Goal: Information Seeking & Learning: Learn about a topic

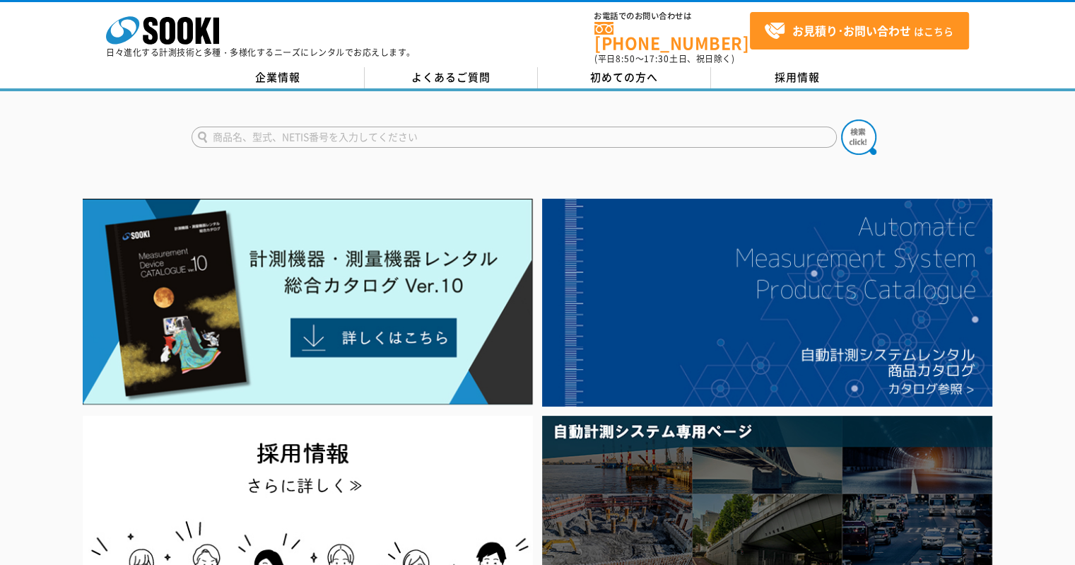
click at [283, 127] on input "text" at bounding box center [514, 137] width 645 height 21
type input "TPL"
click at [841, 119] on button at bounding box center [858, 136] width 35 height 35
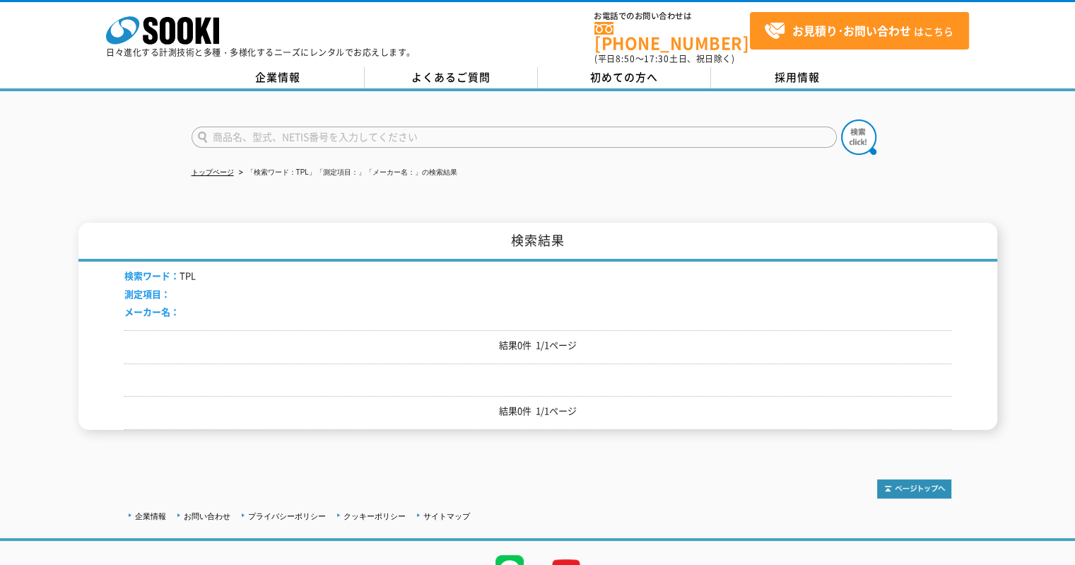
click at [271, 131] on input "text" at bounding box center [514, 137] width 645 height 21
type input "商品名、型式、NETIS番号を入力してください"
click at [227, 16] on div "株式会社 ソーキ spMenu 日々進化する計測技術と多種・多様化するニーズにレンタルでお応えします。" at bounding box center [261, 32] width 310 height 47
click at [215, 28] on rect at bounding box center [216, 31] width 6 height 26
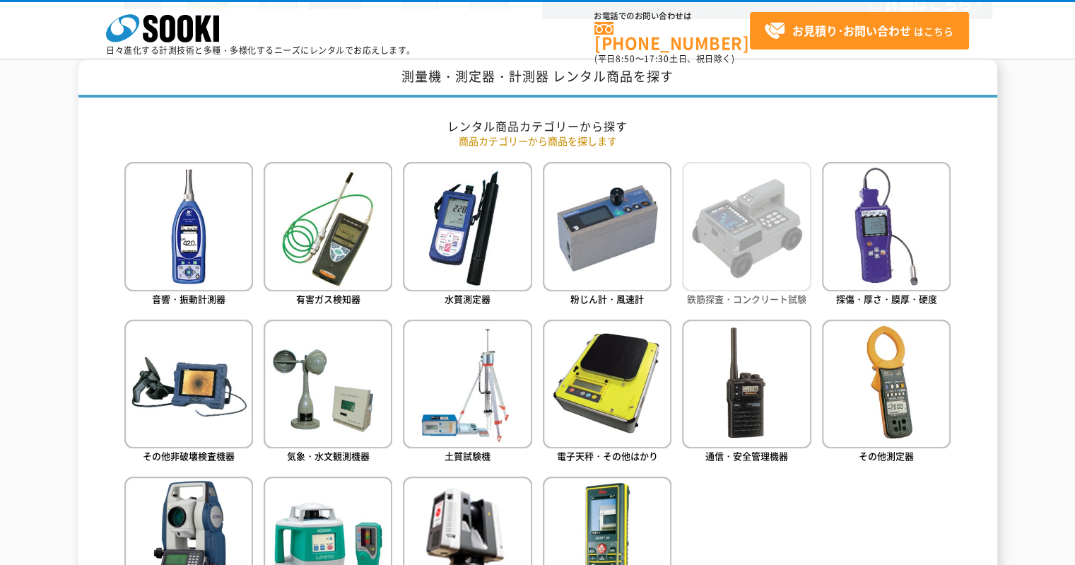
scroll to position [777, 0]
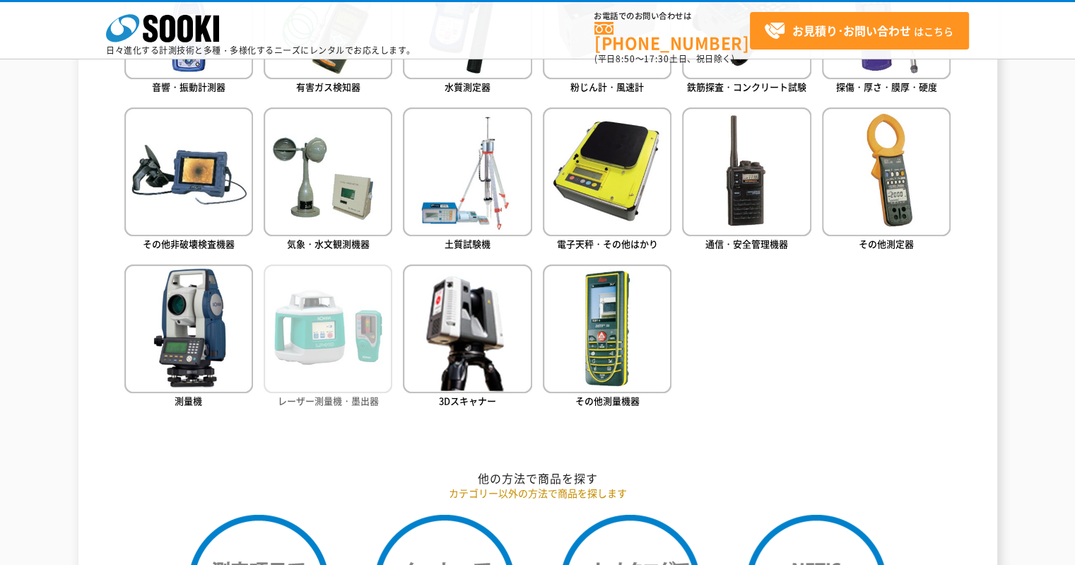
click at [319, 325] on img at bounding box center [328, 328] width 129 height 129
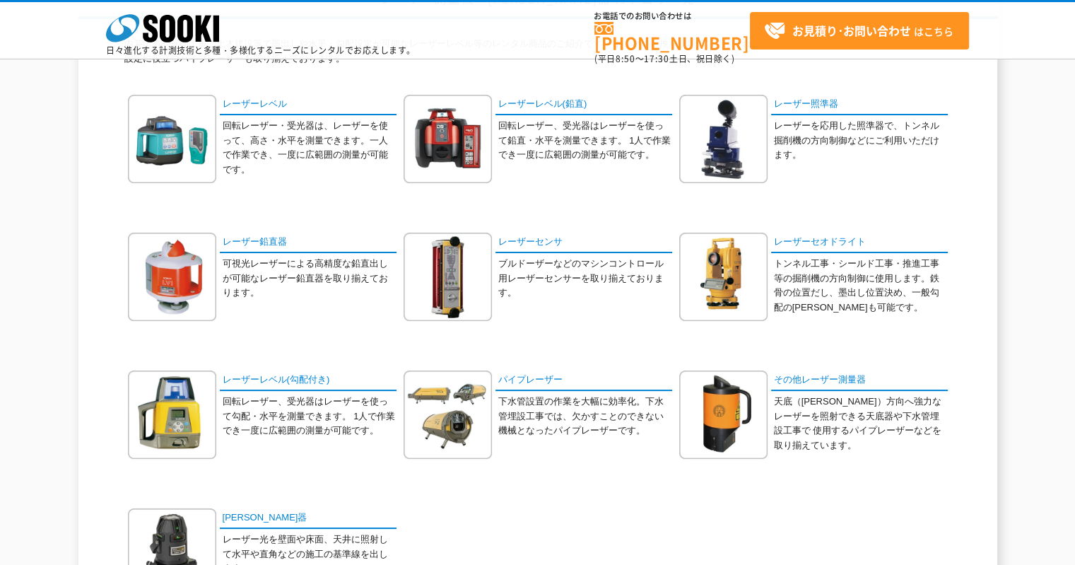
scroll to position [212, 0]
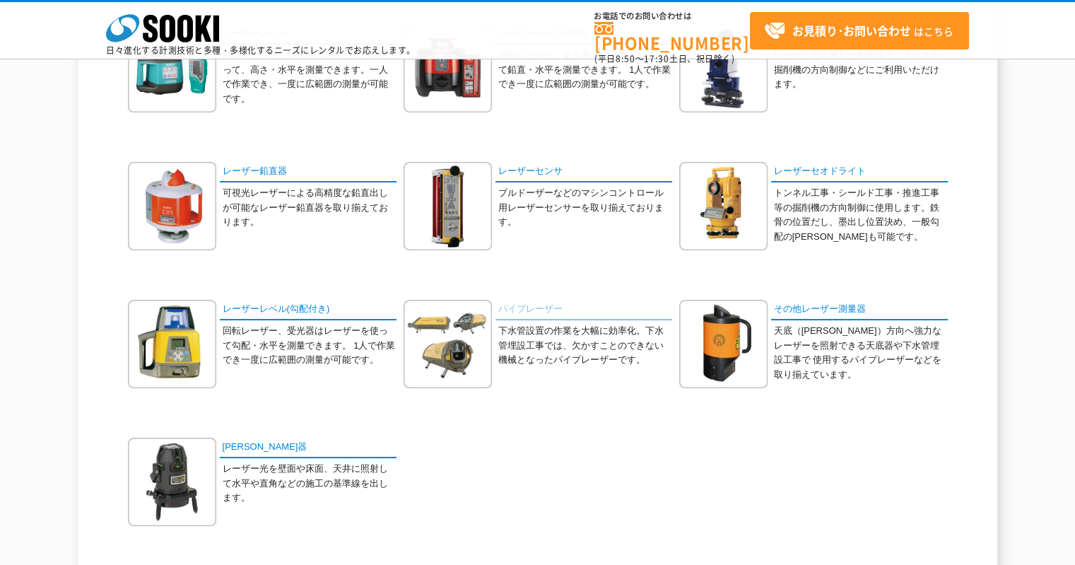
click at [533, 313] on link "パイプレーザー" at bounding box center [583, 310] width 177 height 20
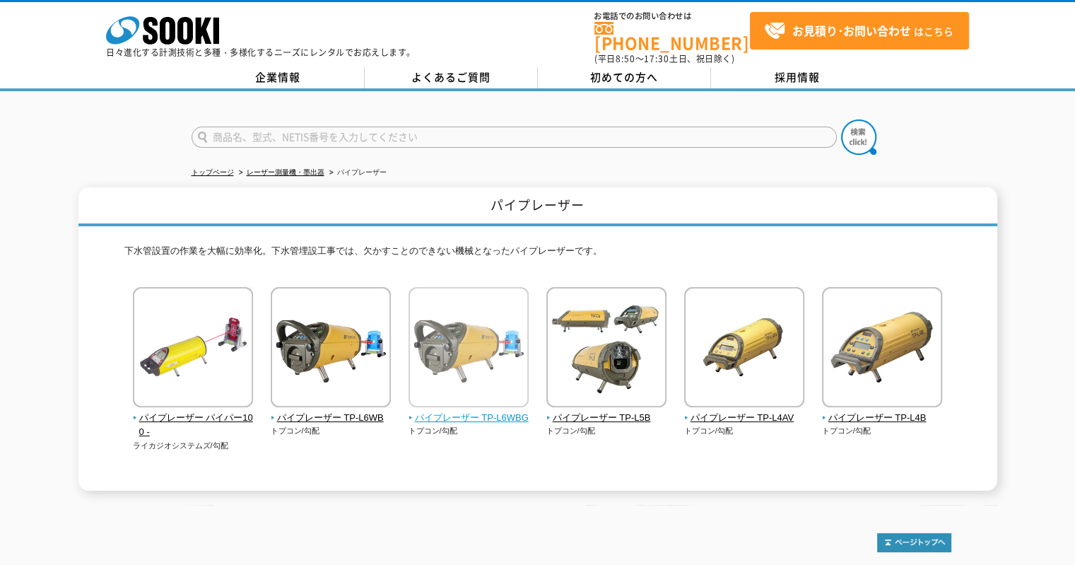
click at [486, 325] on img at bounding box center [469, 349] width 120 height 124
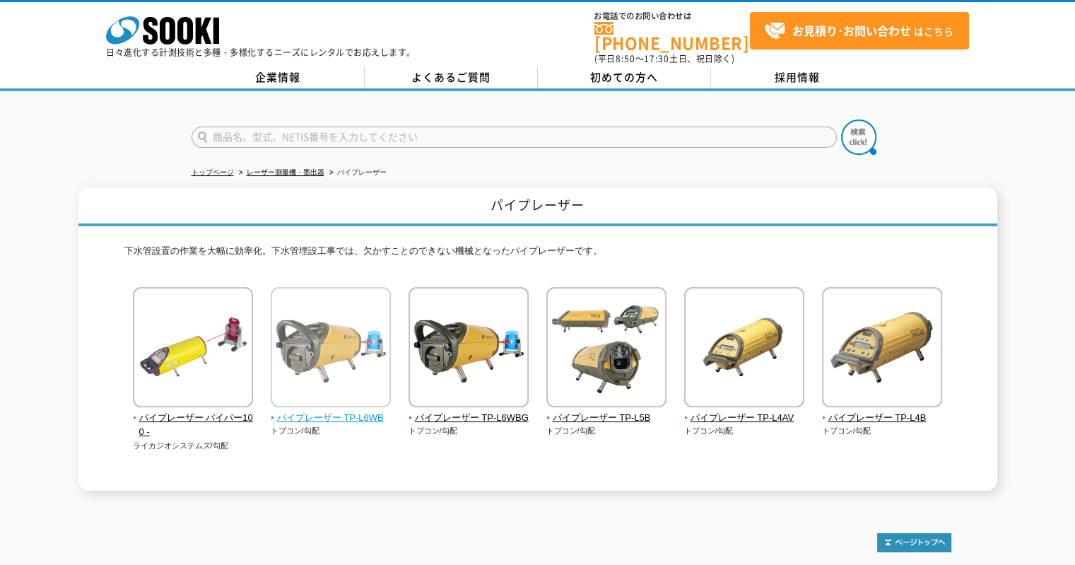
click at [378, 342] on img at bounding box center [331, 349] width 120 height 124
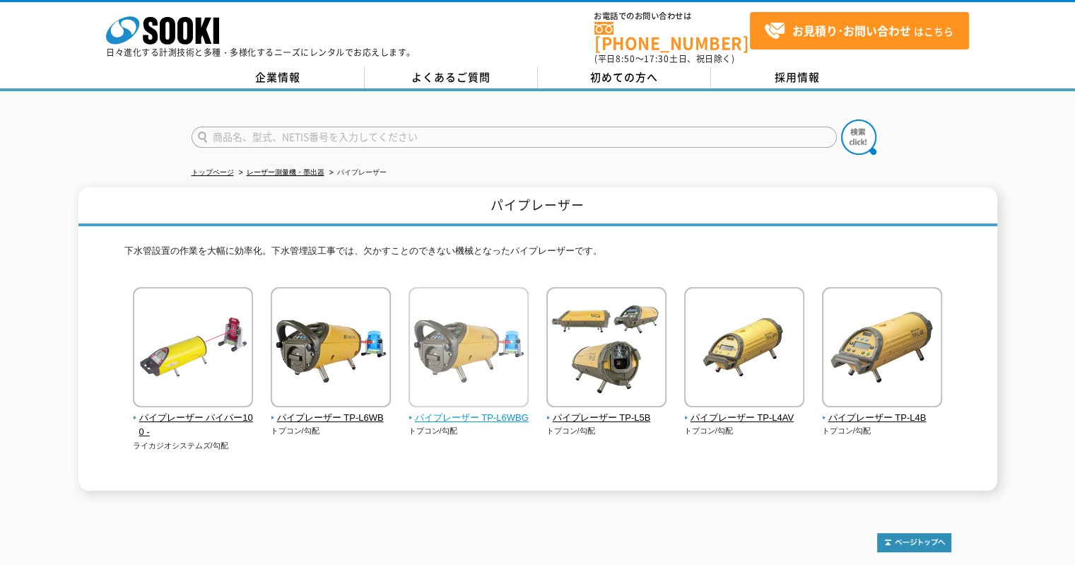
click at [435, 318] on img at bounding box center [469, 349] width 120 height 124
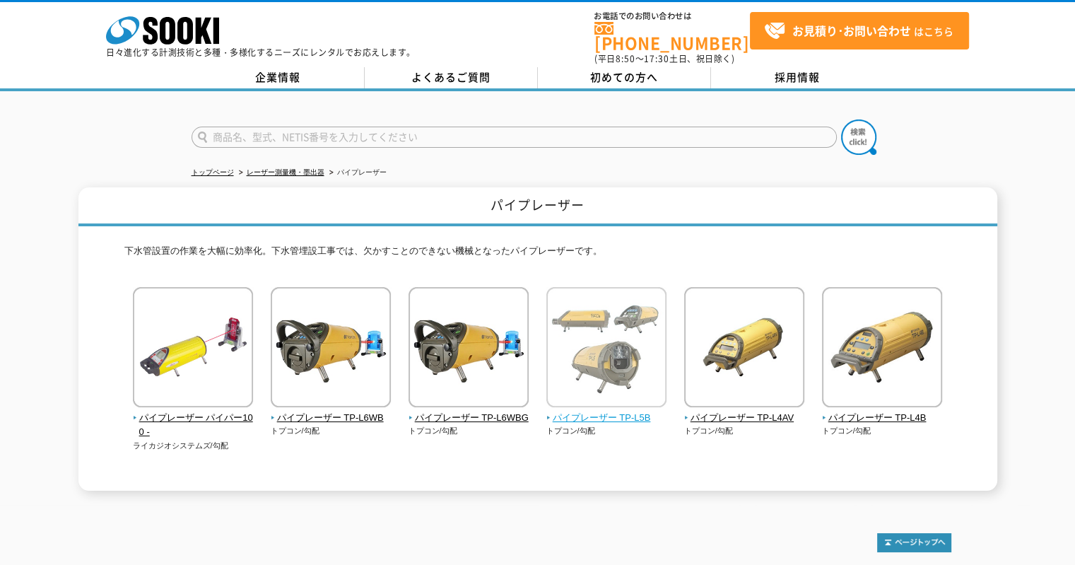
click at [623, 346] on img at bounding box center [606, 349] width 120 height 124
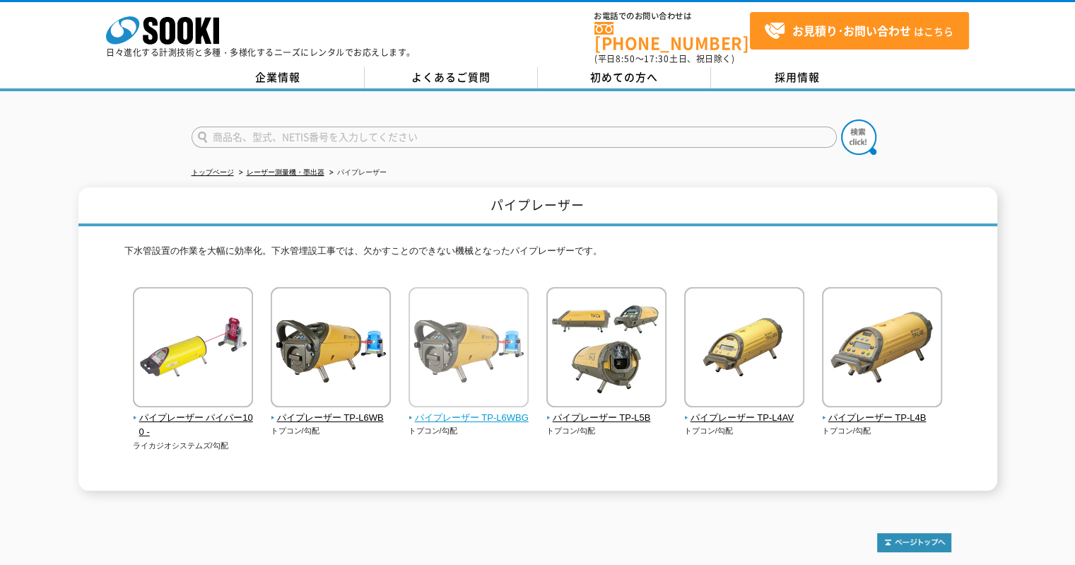
click at [475, 338] on img at bounding box center [469, 349] width 120 height 124
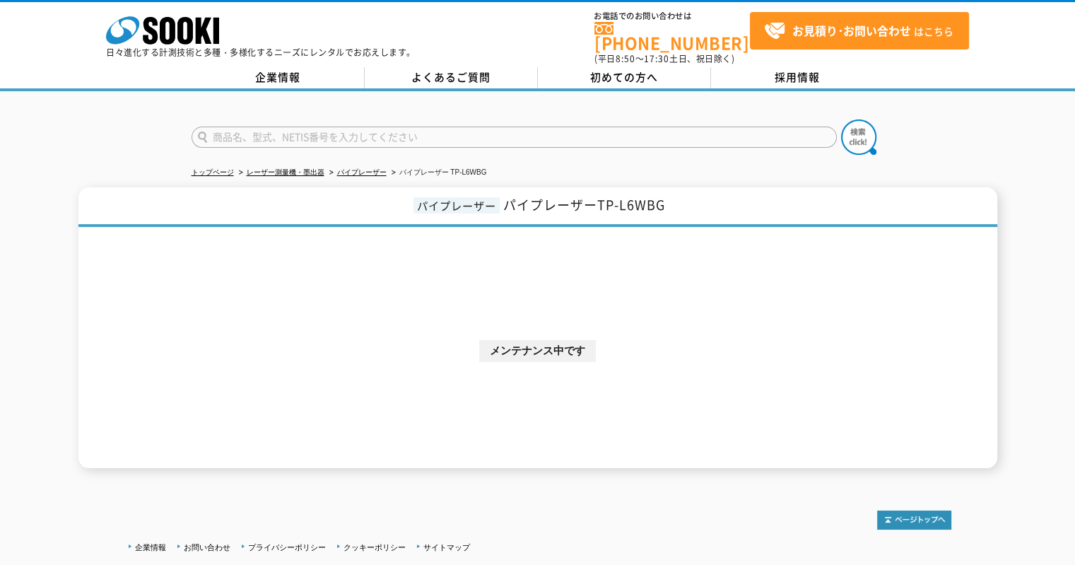
click at [127, 119] on div at bounding box center [537, 125] width 1075 height 68
